Goal: Task Accomplishment & Management: Use online tool/utility

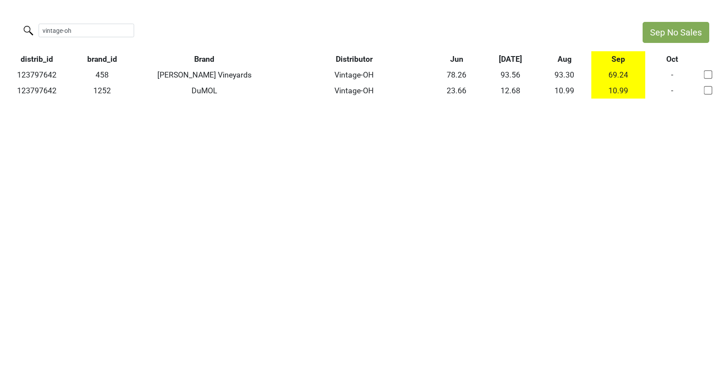
drag, startPoint x: 81, startPoint y: 30, endPoint x: -18, endPoint y: 26, distance: 98.8
click at [0, 26] on html "Sep No Sales vintage-oh distrib_id brand_id Brand Distributor Jun Jul Aug Sep O…" at bounding box center [359, 60] width 718 height 121
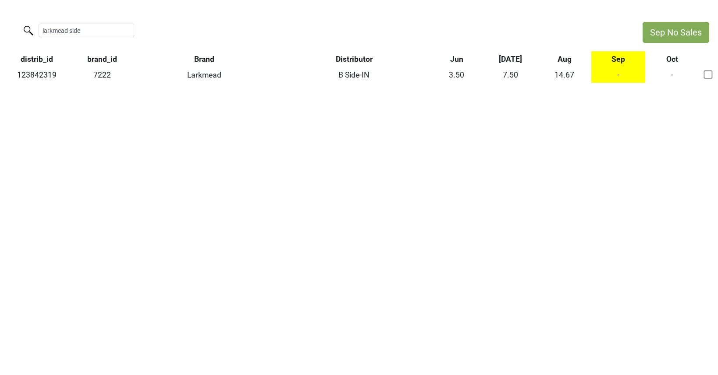
type input "larkmead side"
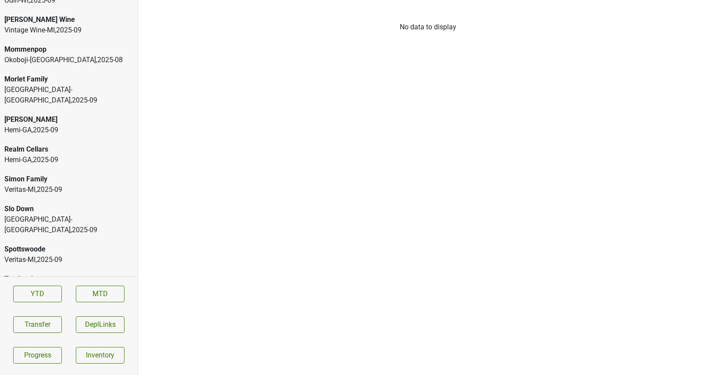
scroll to position [1896, 0]
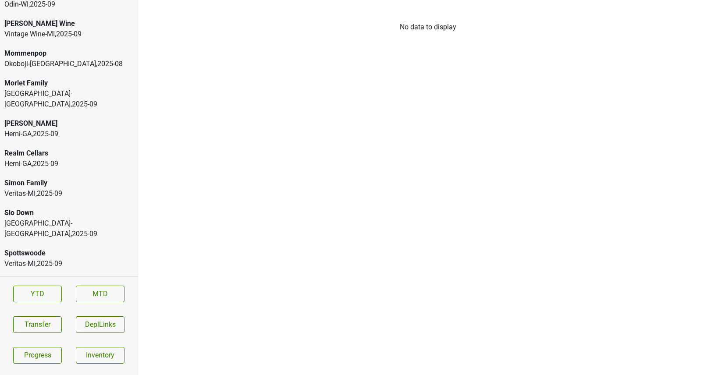
click at [43, 259] on div "Veritas-MI , 2025 - 09" at bounding box center [68, 264] width 129 height 11
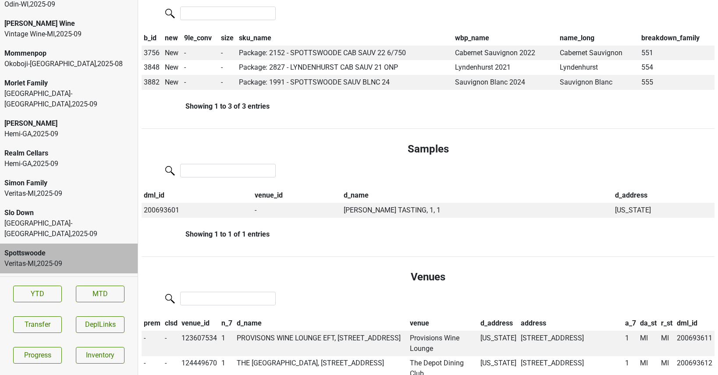
scroll to position [0, 0]
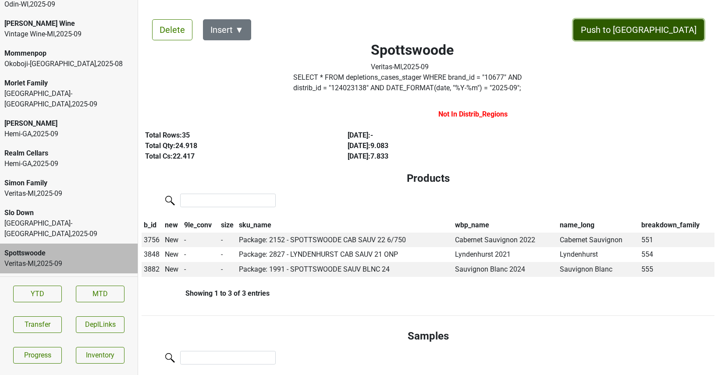
click at [662, 30] on button "Push to [GEOGRAPHIC_DATA]" at bounding box center [639, 29] width 131 height 21
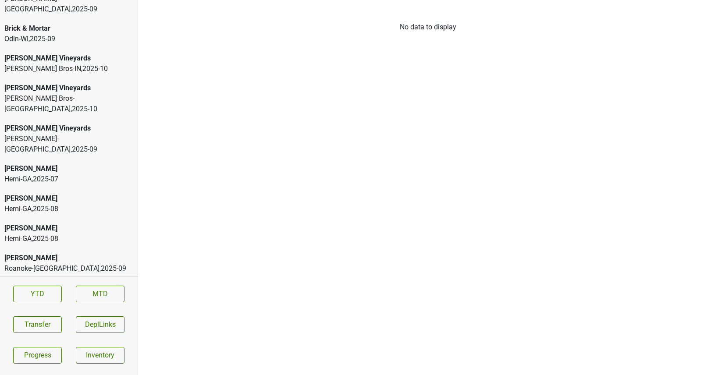
scroll to position [2020, 0]
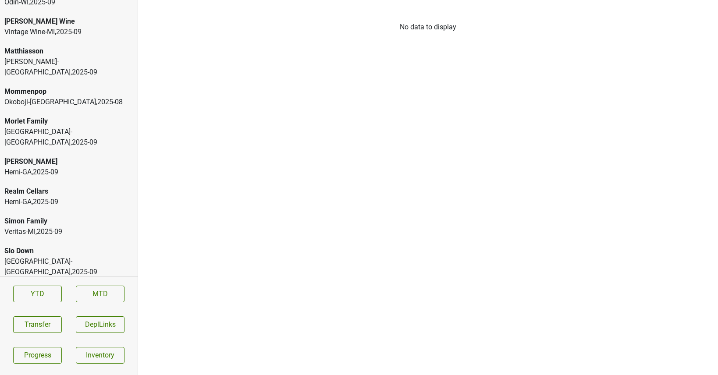
click at [20, 227] on div "Veritas-MI , 2025 - 09" at bounding box center [68, 232] width 129 height 11
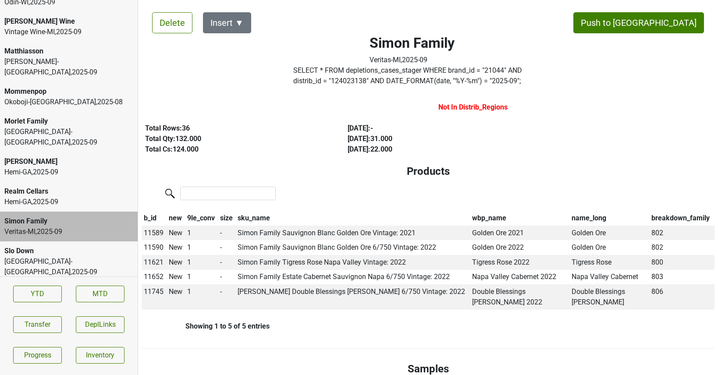
scroll to position [0, 0]
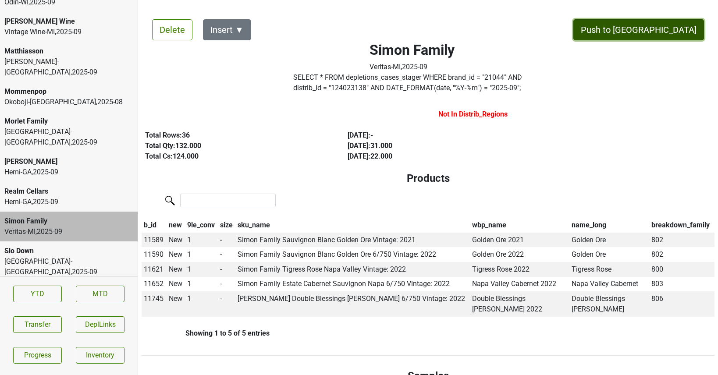
click at [662, 29] on button "Push to [GEOGRAPHIC_DATA]" at bounding box center [639, 29] width 131 height 21
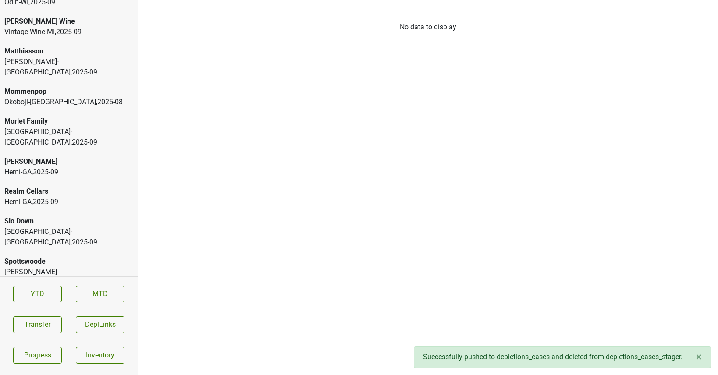
scroll to position [1990, 0]
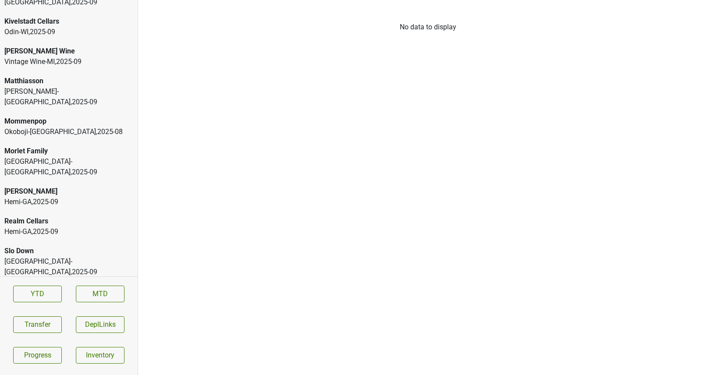
click at [54, 297] on div "Vin Sauvage-NV , 2025 - 09" at bounding box center [68, 307] width 129 height 21
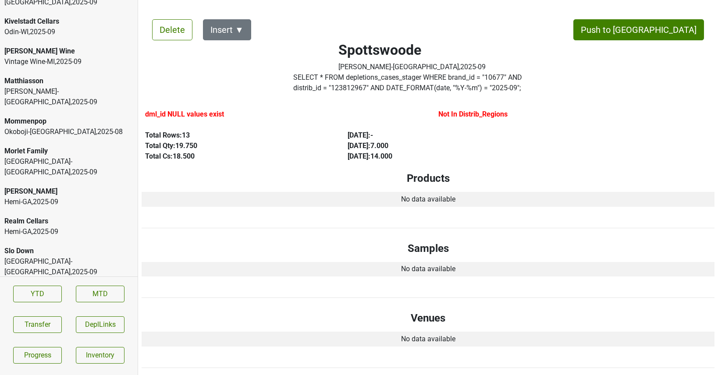
click at [92, 257] on div "Vine Street-NJ_PA , 2025 - 09" at bounding box center [68, 267] width 129 height 21
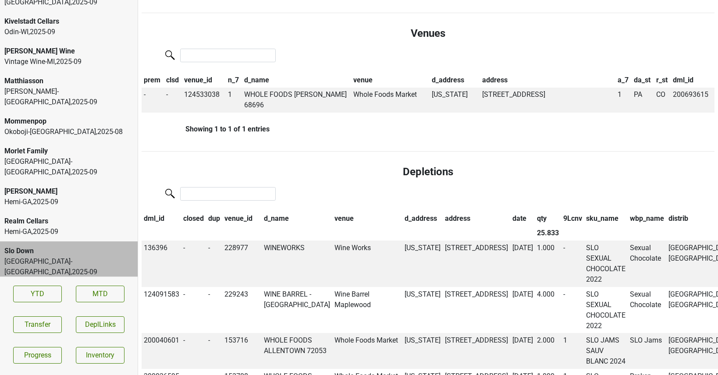
scroll to position [316, 0]
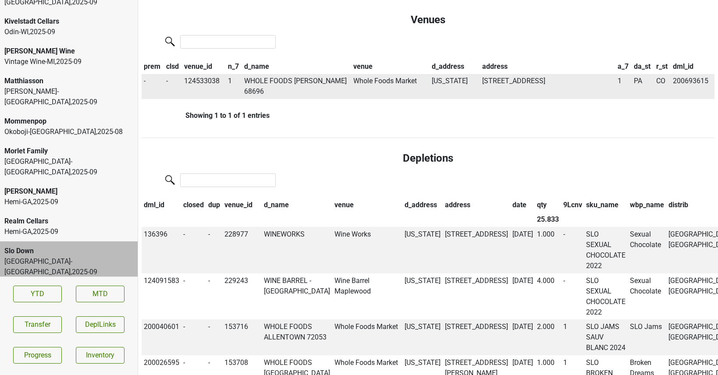
click at [213, 79] on td "124533038" at bounding box center [203, 86] width 43 height 25
copy td "124533038"
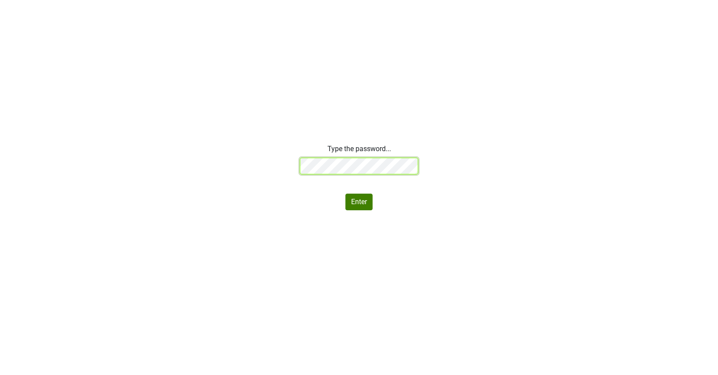
click at [231, 159] on div "Type the password... Enter" at bounding box center [359, 177] width 718 height 67
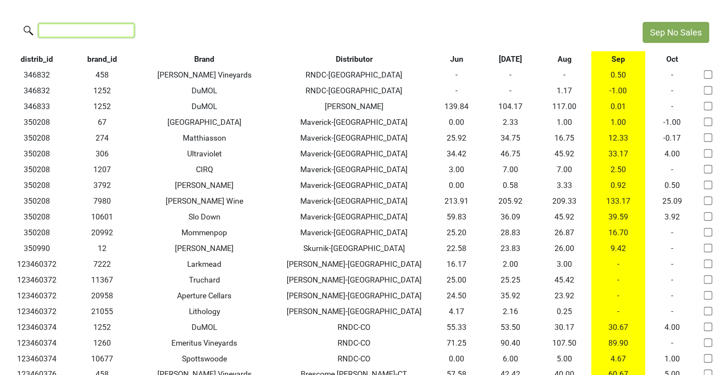
click at [101, 29] on input "search" at bounding box center [87, 31] width 96 height 14
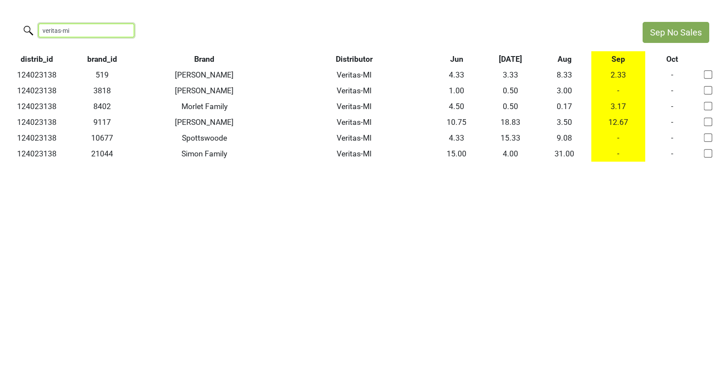
type input "veritas-mi"
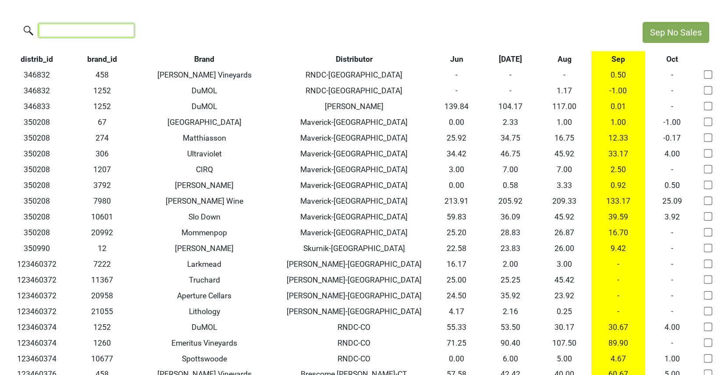
click at [106, 32] on input "search" at bounding box center [87, 31] width 96 height 14
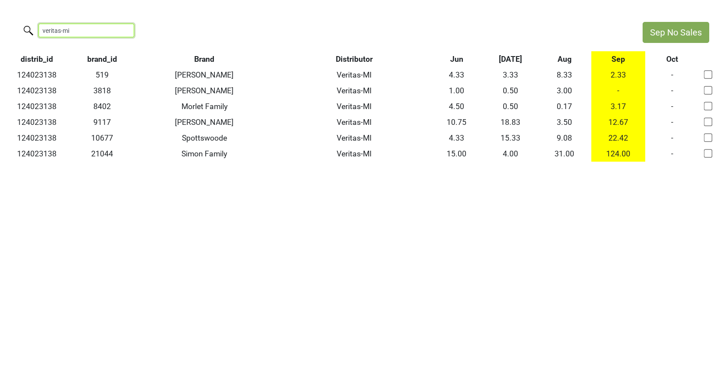
drag, startPoint x: 75, startPoint y: 32, endPoint x: -32, endPoint y: 24, distance: 107.3
click at [0, 24] on html "Sep No Sales veritas-mi distrib_id brand_id Brand Distributor Jun Jul Aug Sep O…" at bounding box center [359, 92] width 718 height 184
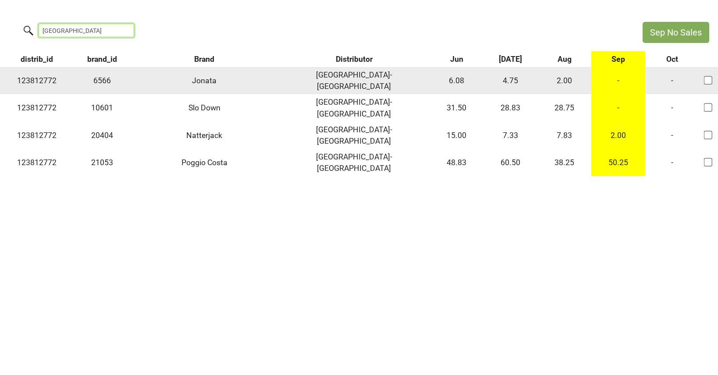
type input "vine street"
click at [616, 74] on td "-" at bounding box center [619, 80] width 54 height 27
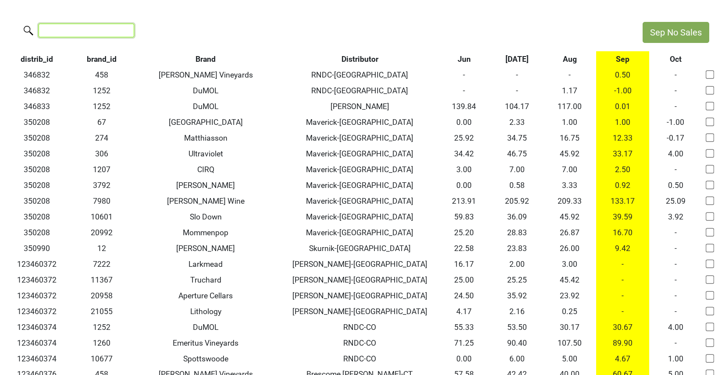
click at [91, 29] on input "search" at bounding box center [87, 31] width 96 height 14
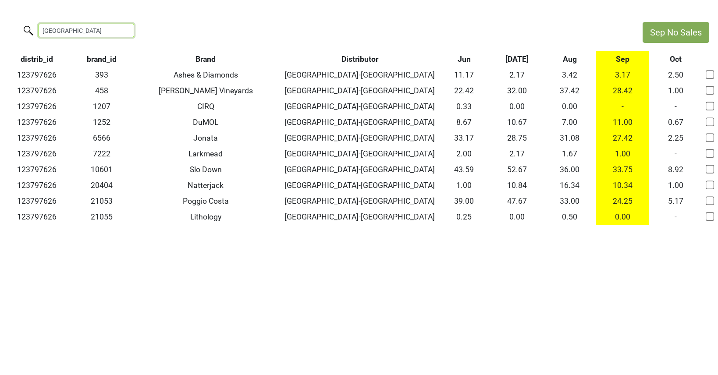
type input "great lakes"
click at [119, 29] on input "great lakes" at bounding box center [87, 31] width 96 height 14
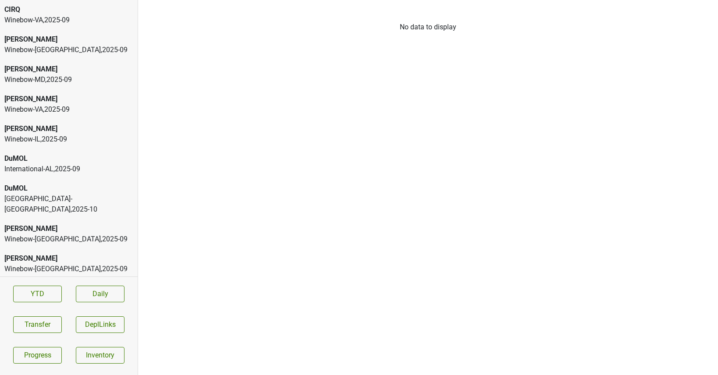
scroll to position [767, 0]
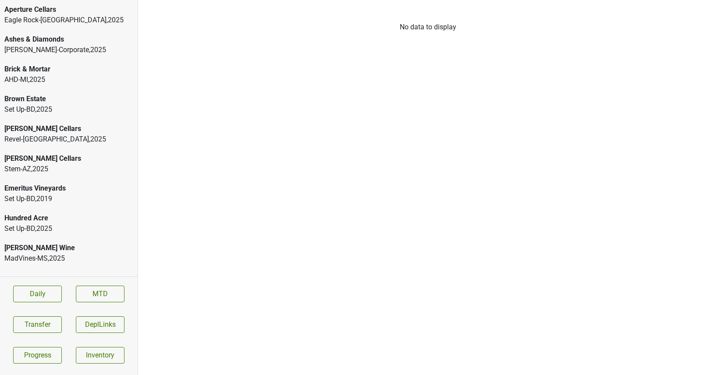
click at [40, 11] on div "Aperture Cellars" at bounding box center [68, 9] width 129 height 11
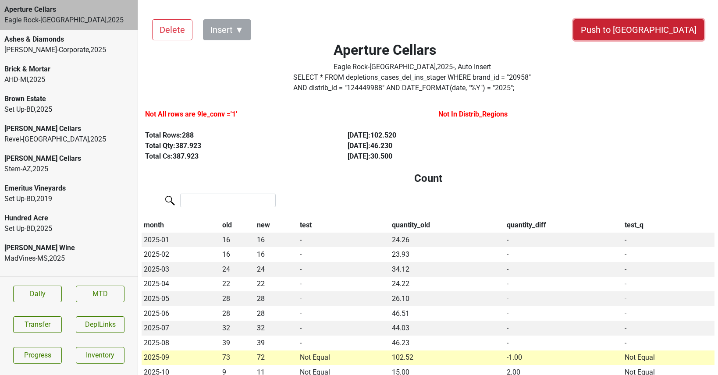
click at [663, 21] on button "Push to [GEOGRAPHIC_DATA]" at bounding box center [639, 29] width 131 height 21
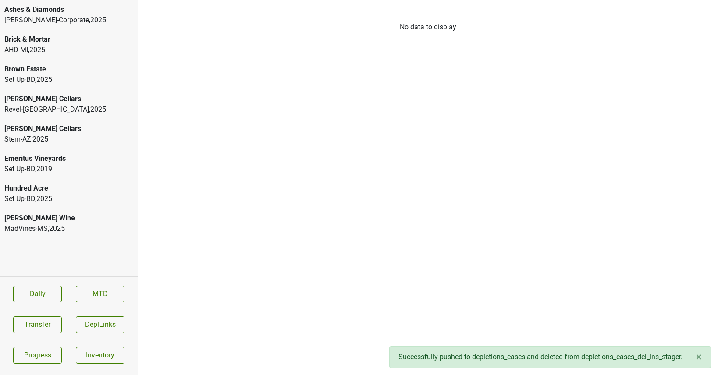
click at [65, 51] on div "AHD-[GEOGRAPHIC_DATA] , 2025" at bounding box center [68, 50] width 129 height 11
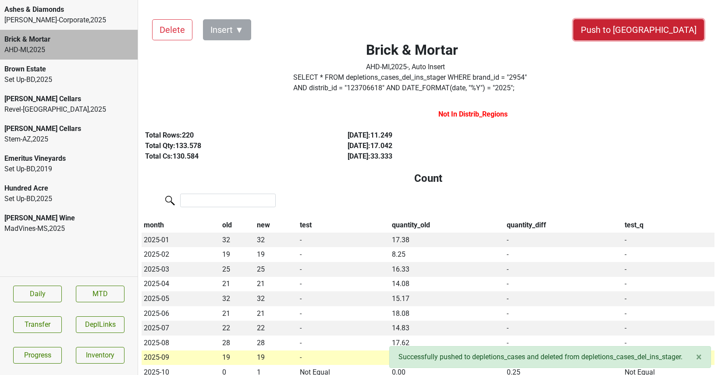
click at [657, 25] on button "Push to [GEOGRAPHIC_DATA]" at bounding box center [639, 29] width 131 height 21
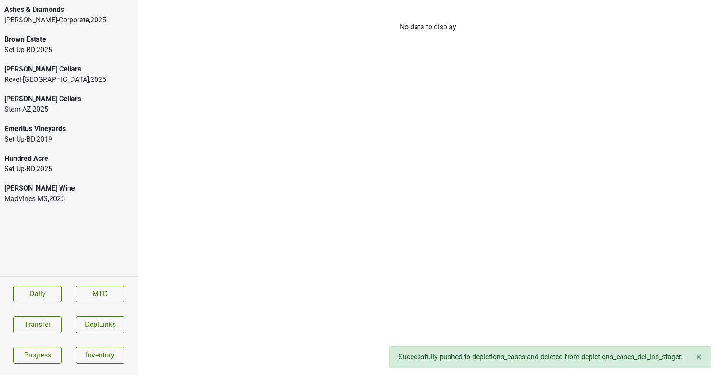
click at [48, 190] on div "[PERSON_NAME] Wine" at bounding box center [68, 188] width 129 height 11
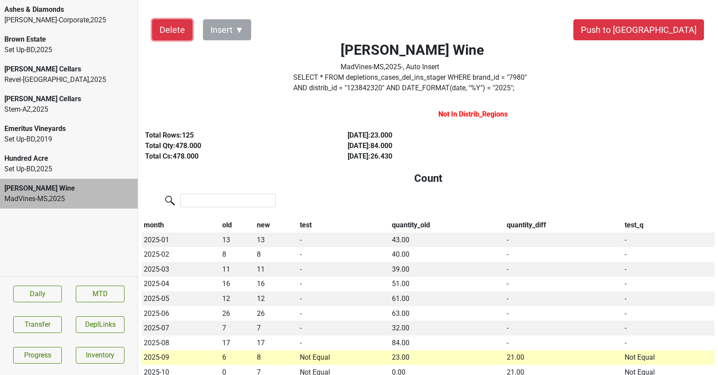
click at [171, 33] on button "Delete" at bounding box center [172, 29] width 40 height 21
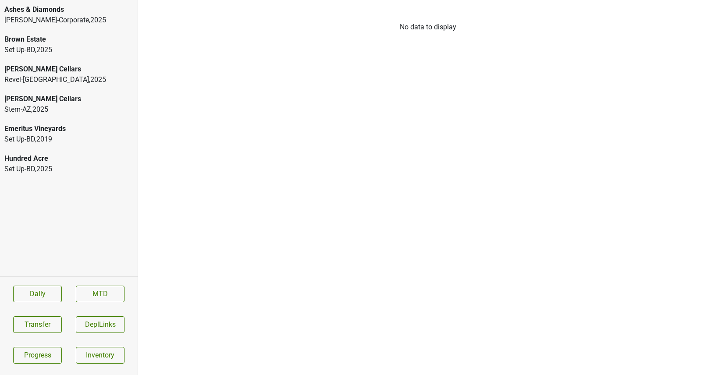
click at [27, 15] on div "[PERSON_NAME]-Corporate , 2025" at bounding box center [68, 20] width 129 height 11
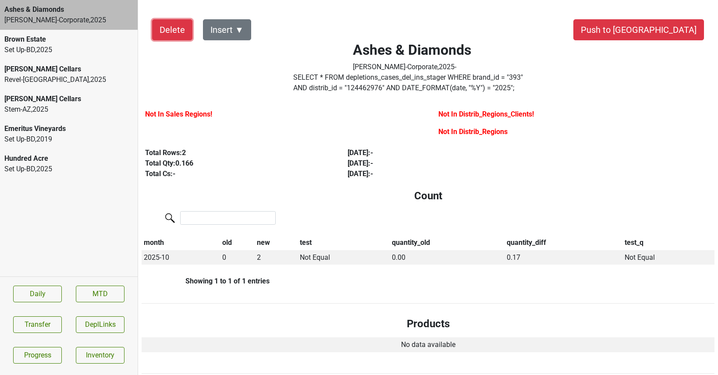
click at [171, 30] on button "Delete" at bounding box center [172, 29] width 40 height 21
